Goal: Transaction & Acquisition: Purchase product/service

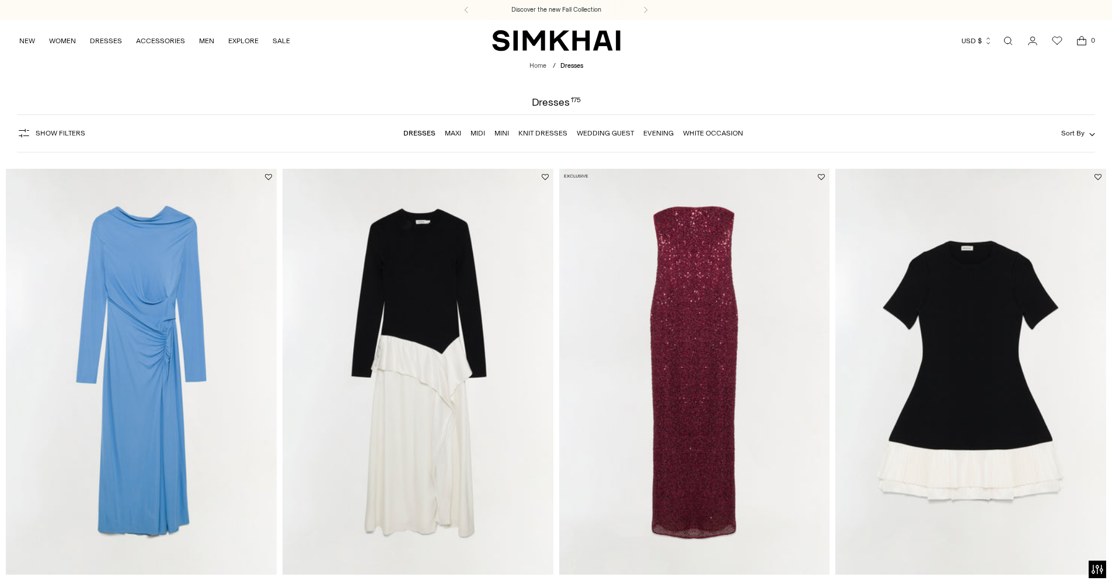
click at [426, 135] on link "Dresses" at bounding box center [419, 133] width 32 height 8
click at [422, 134] on link "Dresses" at bounding box center [419, 133] width 32 height 8
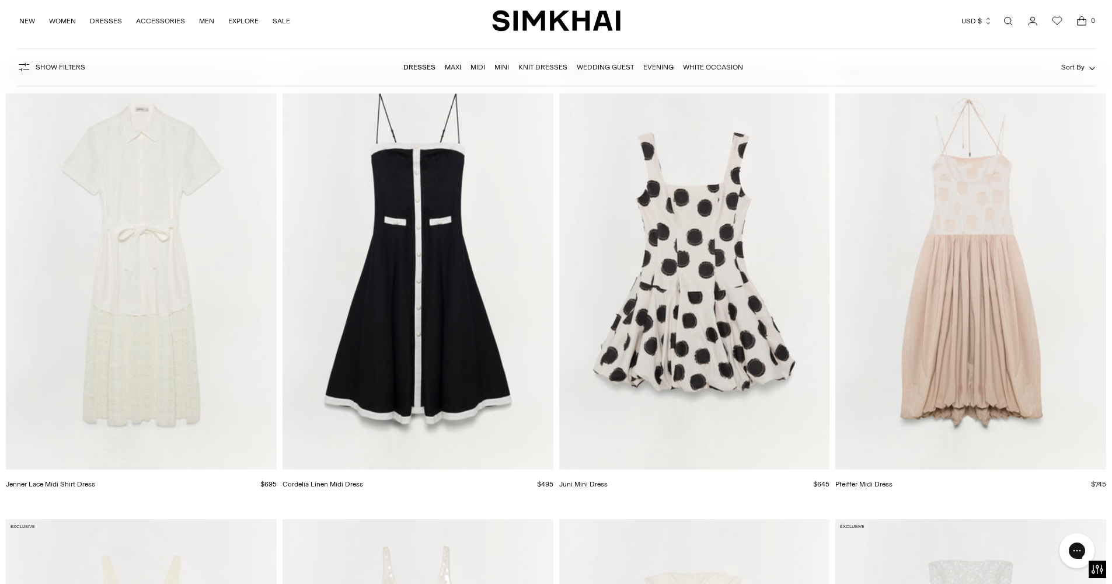
scroll to position [14130, 0]
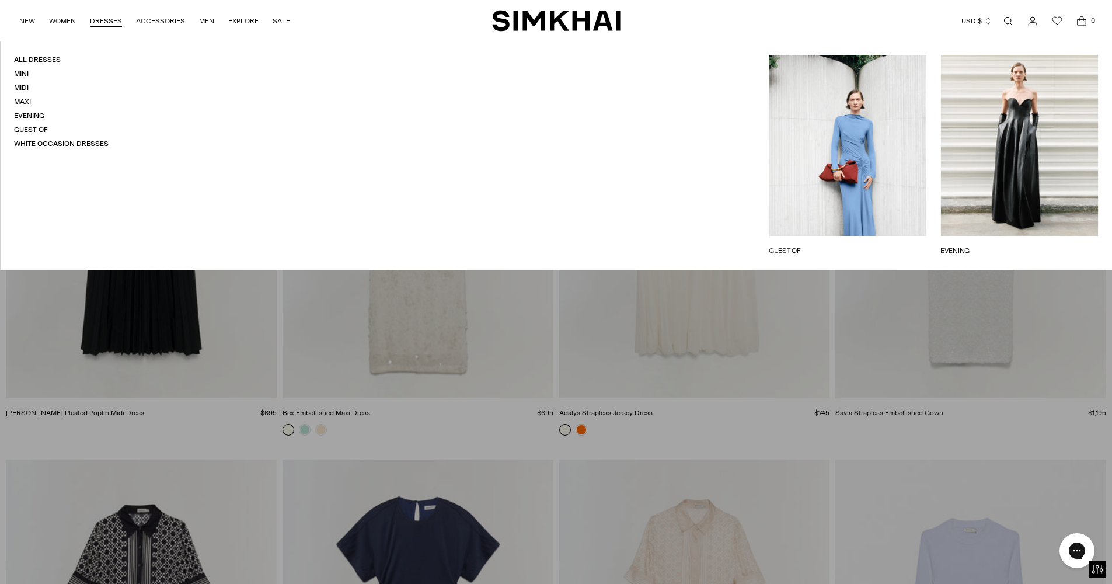
click at [29, 113] on link "Evening" at bounding box center [29, 116] width 30 height 8
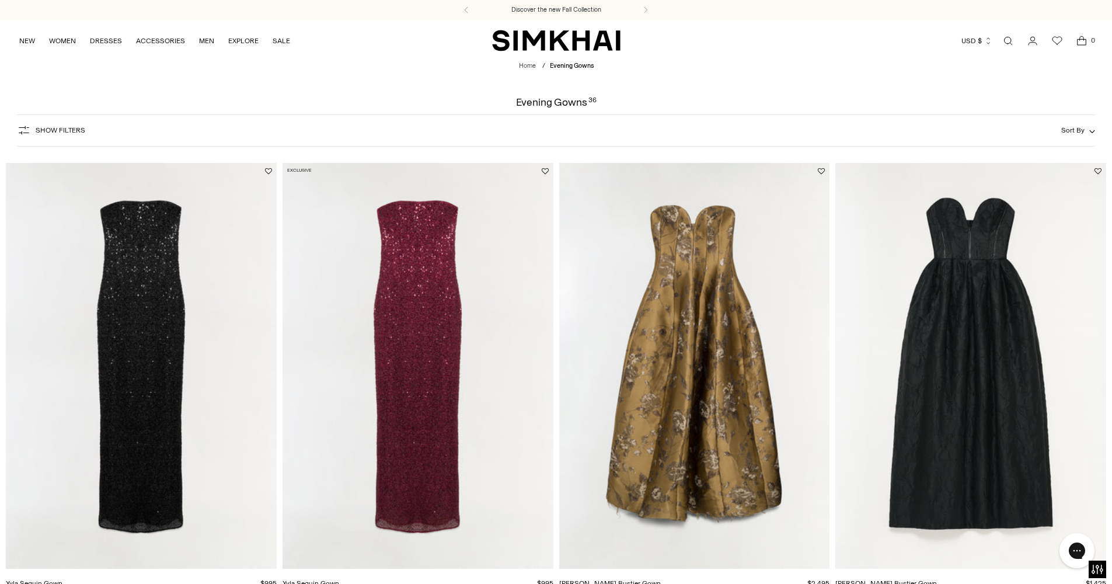
scroll to position [372, 0]
